Goal: Purchase product/service

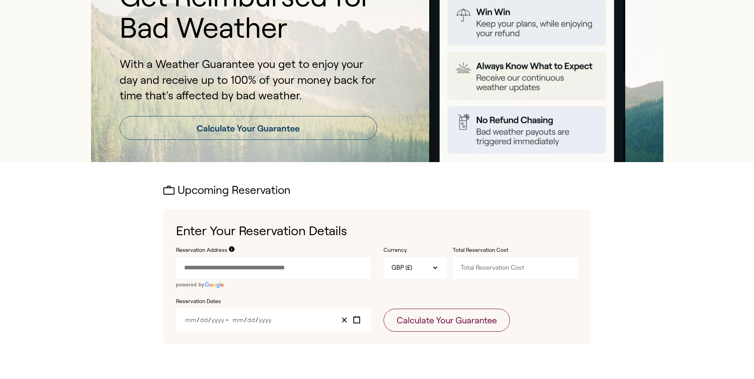
scroll to position [119, 0]
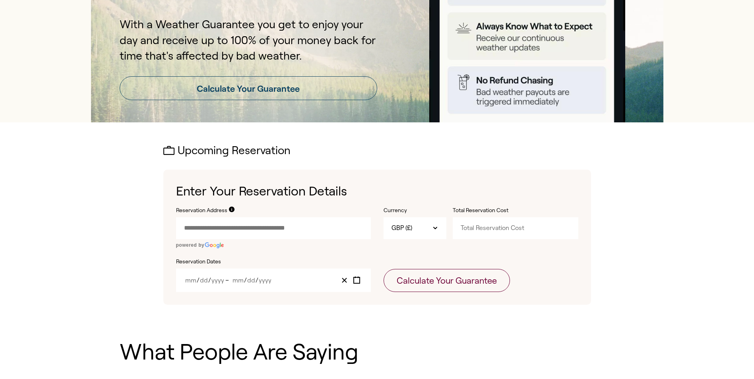
click at [320, 227] on input "Reservation Address" at bounding box center [273, 227] width 195 height 21
type input "*"
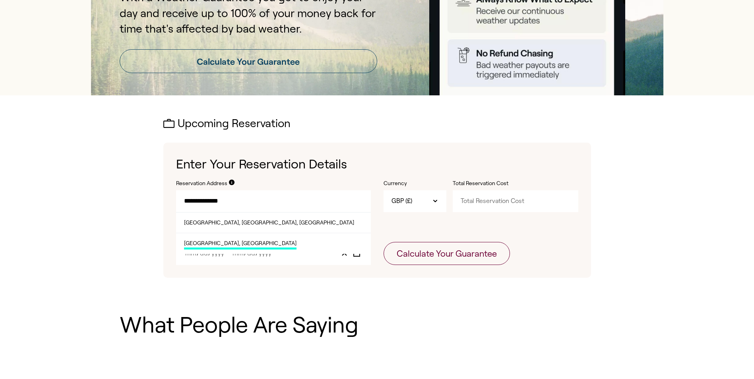
scroll to position [159, 0]
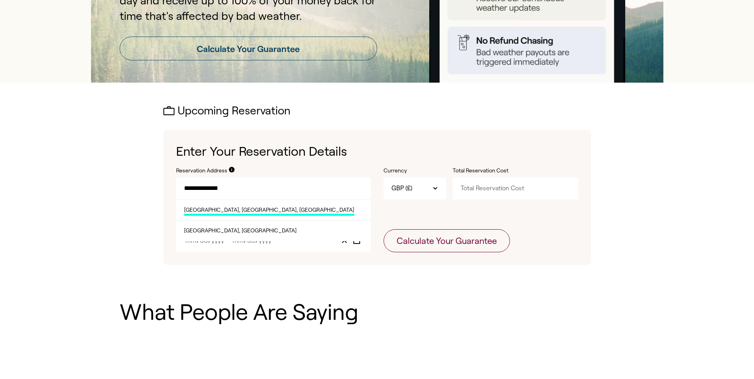
click at [233, 211] on span "[GEOGRAPHIC_DATA], [GEOGRAPHIC_DATA], [GEOGRAPHIC_DATA]" at bounding box center [269, 211] width 170 height 10
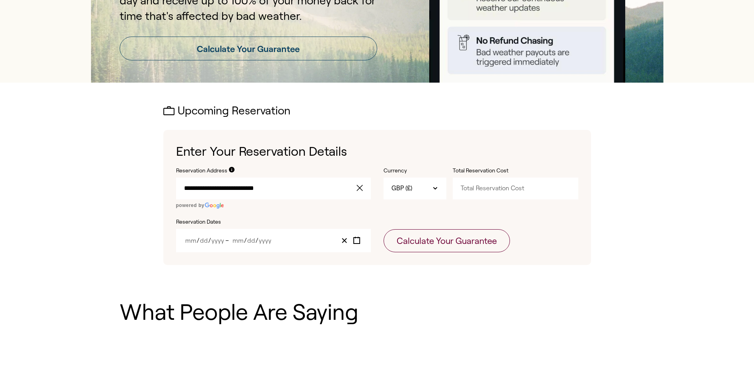
type input "**********"
click at [436, 190] on icon at bounding box center [435, 188] width 6 height 6
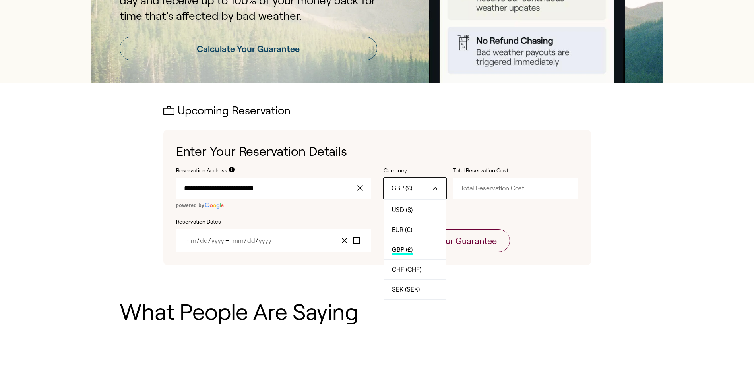
click at [400, 250] on span "GBP (£)" at bounding box center [402, 250] width 21 height 9
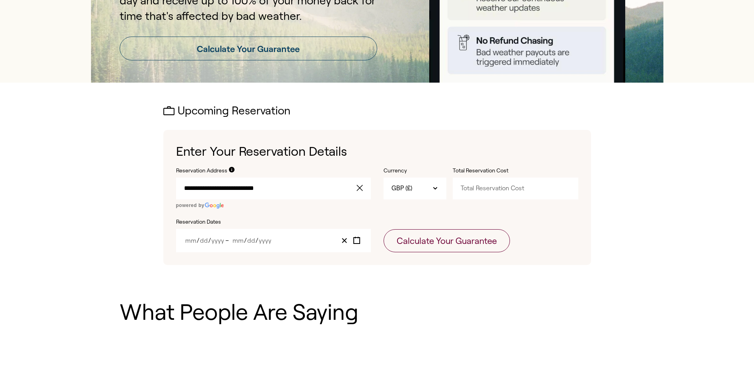
click at [539, 187] on input "Total Reservation Cost" at bounding box center [516, 188] width 126 height 21
type input "2130"
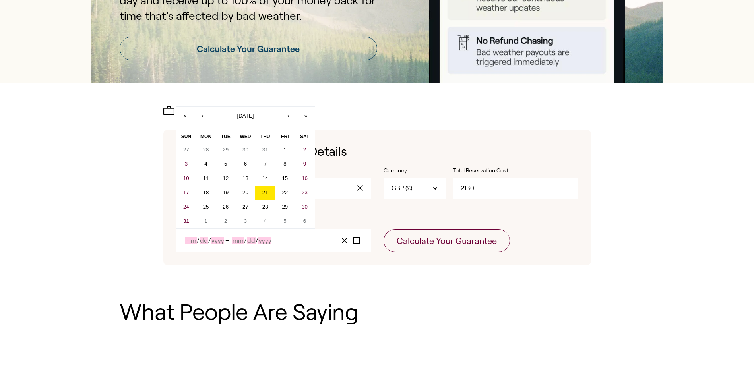
click at [188, 240] on input "Month" at bounding box center [191, 240] width 12 height 7
click at [288, 120] on button "›" at bounding box center [288, 115] width 17 height 17
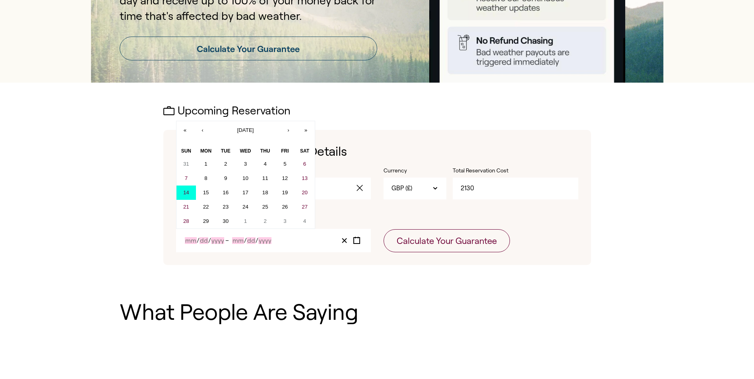
click at [189, 189] on button "14" at bounding box center [186, 193] width 20 height 14
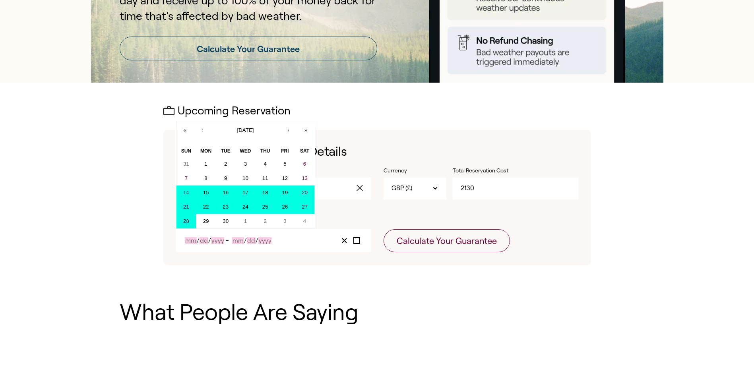
click at [187, 220] on abbr "28" at bounding box center [186, 221] width 6 height 6
type input "9"
type input "14"
type input "2025"
type input "9"
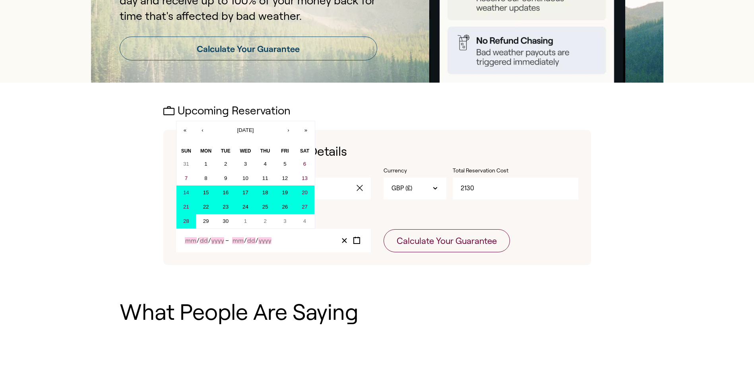
type input "28"
type input "2025"
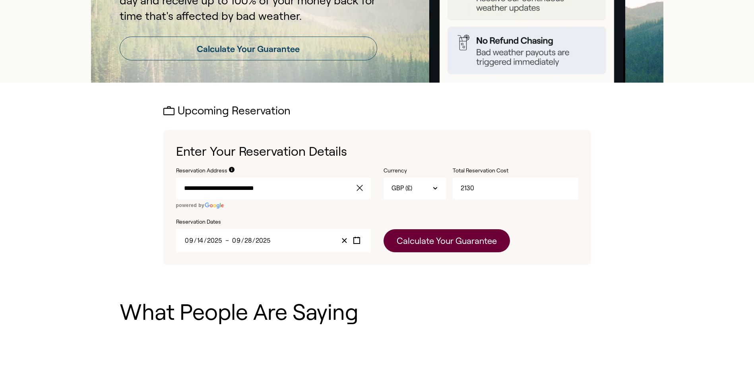
click at [438, 241] on button "Calculate Your Guarantee" at bounding box center [447, 240] width 126 height 23
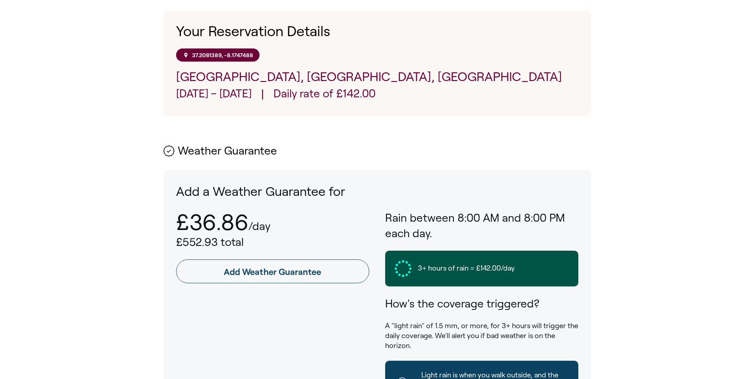
scroll to position [318, 0]
